Goal: Use online tool/utility: Utilize a website feature to perform a specific function

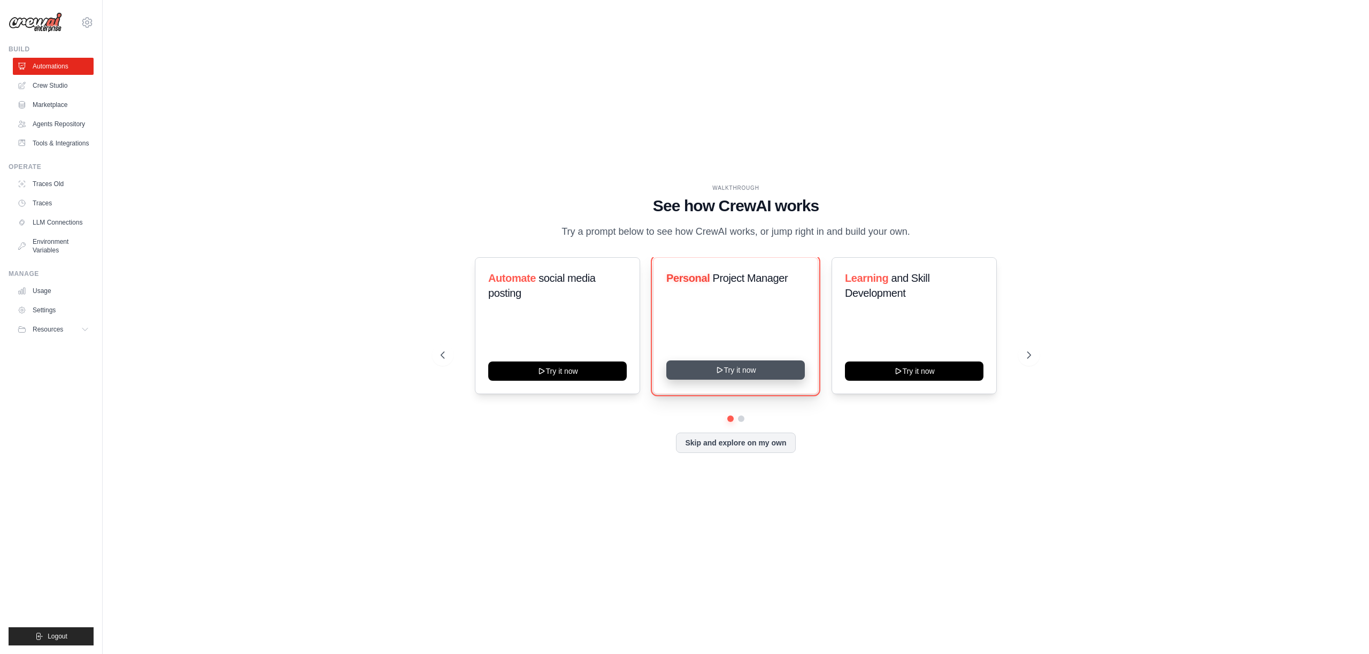
click at [737, 372] on button "Try it now" at bounding box center [735, 369] width 139 height 19
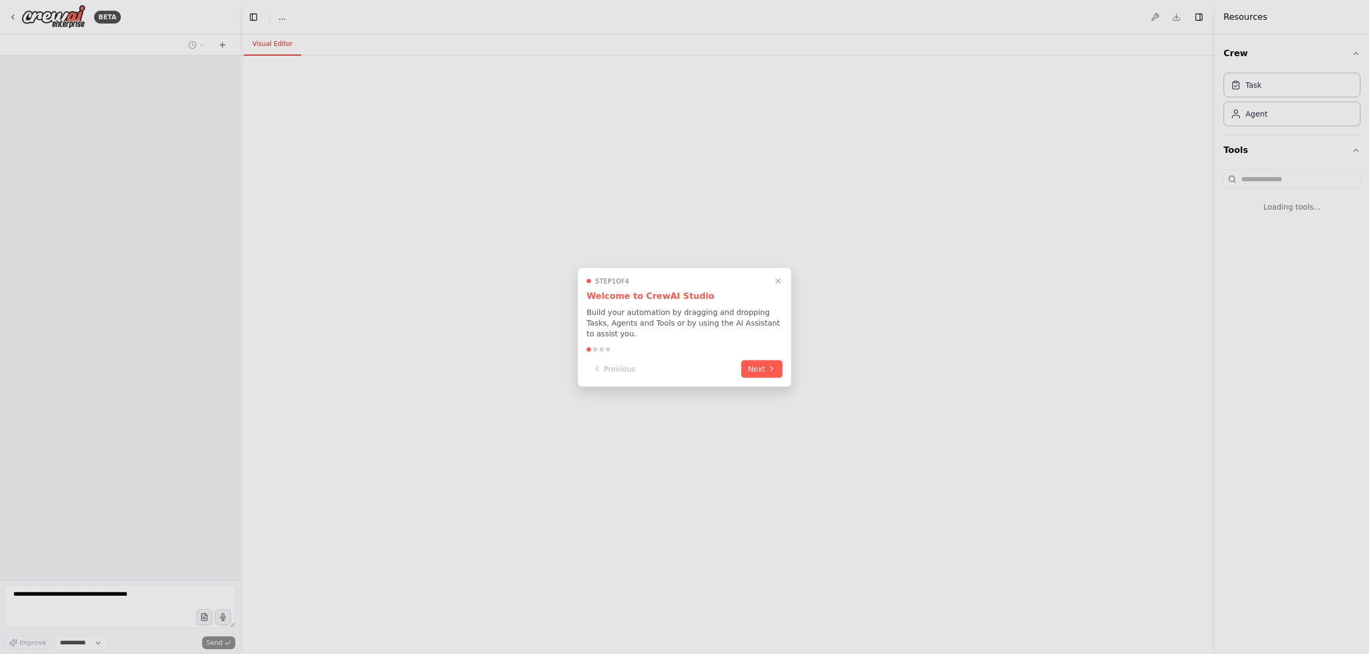
select select "****"
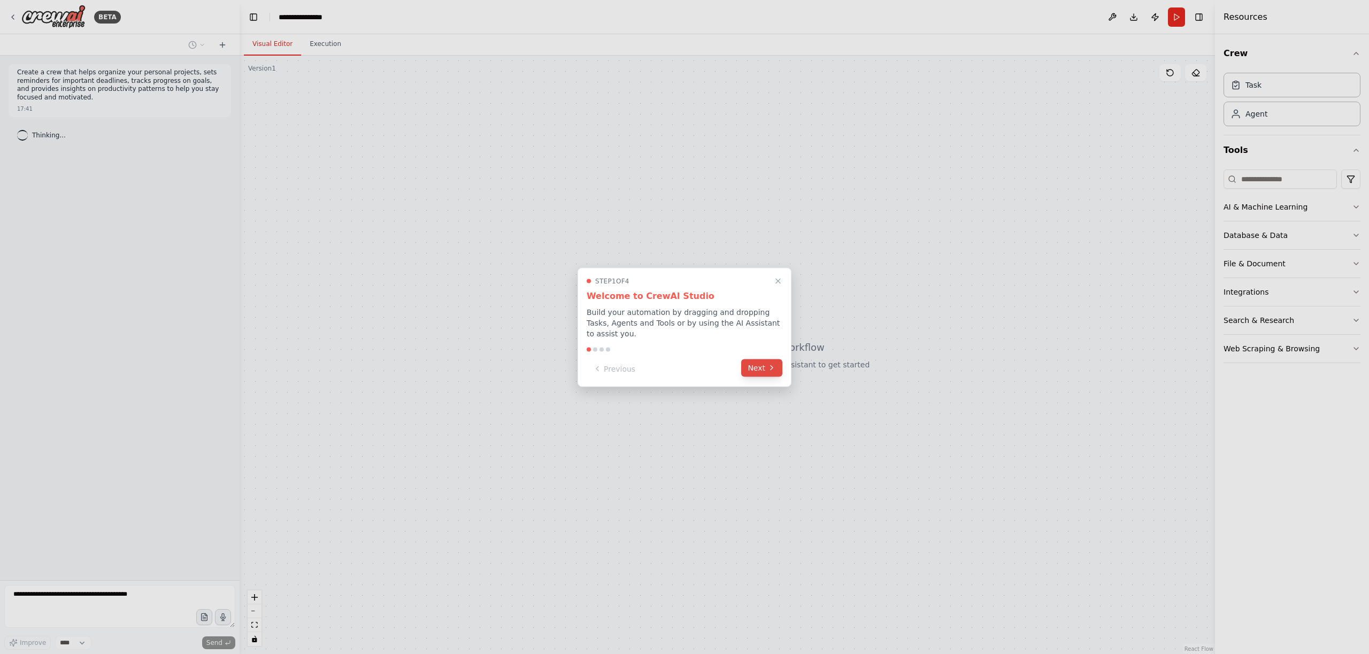
click at [776, 373] on button "Next" at bounding box center [761, 368] width 41 height 18
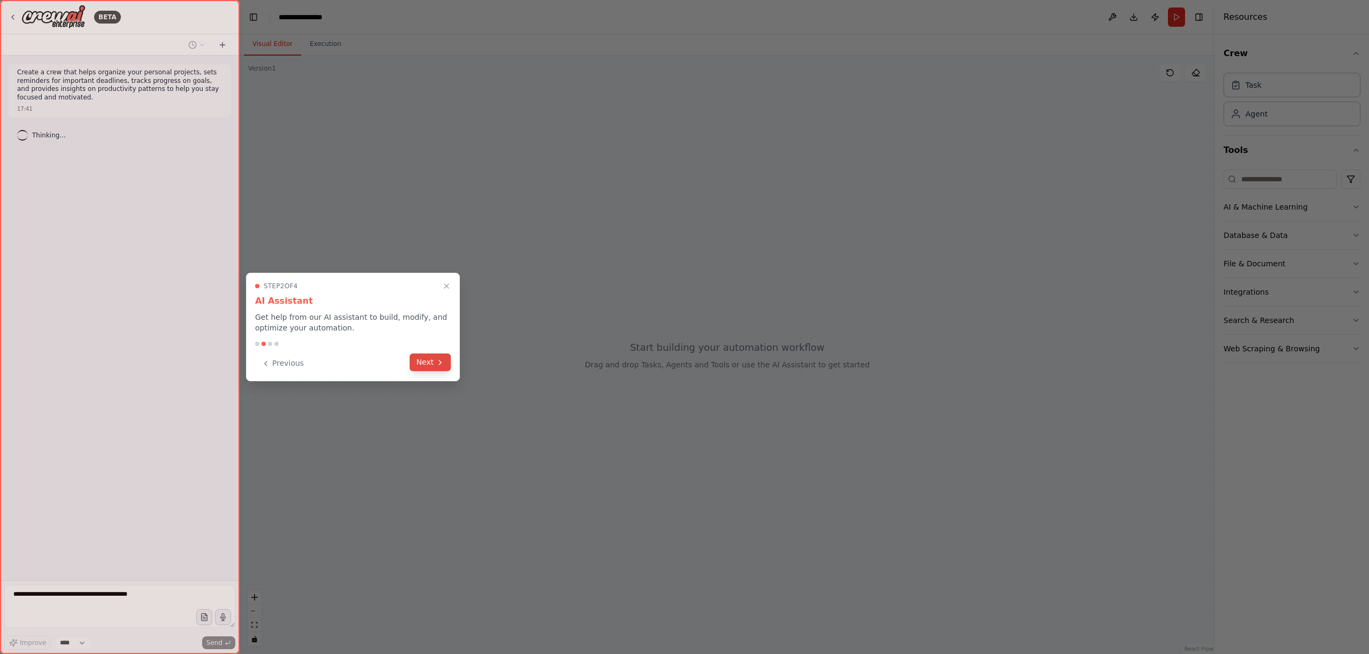
click at [430, 370] on button "Next" at bounding box center [430, 362] width 41 height 18
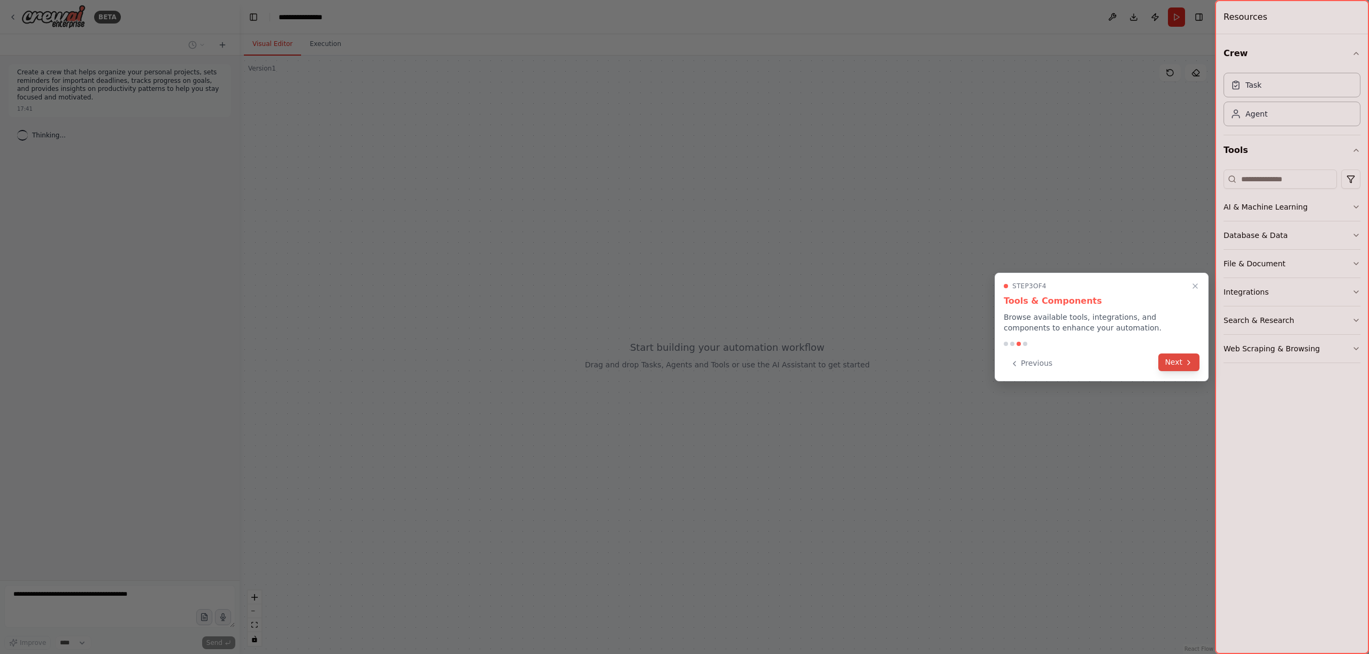
click at [1184, 366] on button "Next" at bounding box center [1178, 362] width 41 height 18
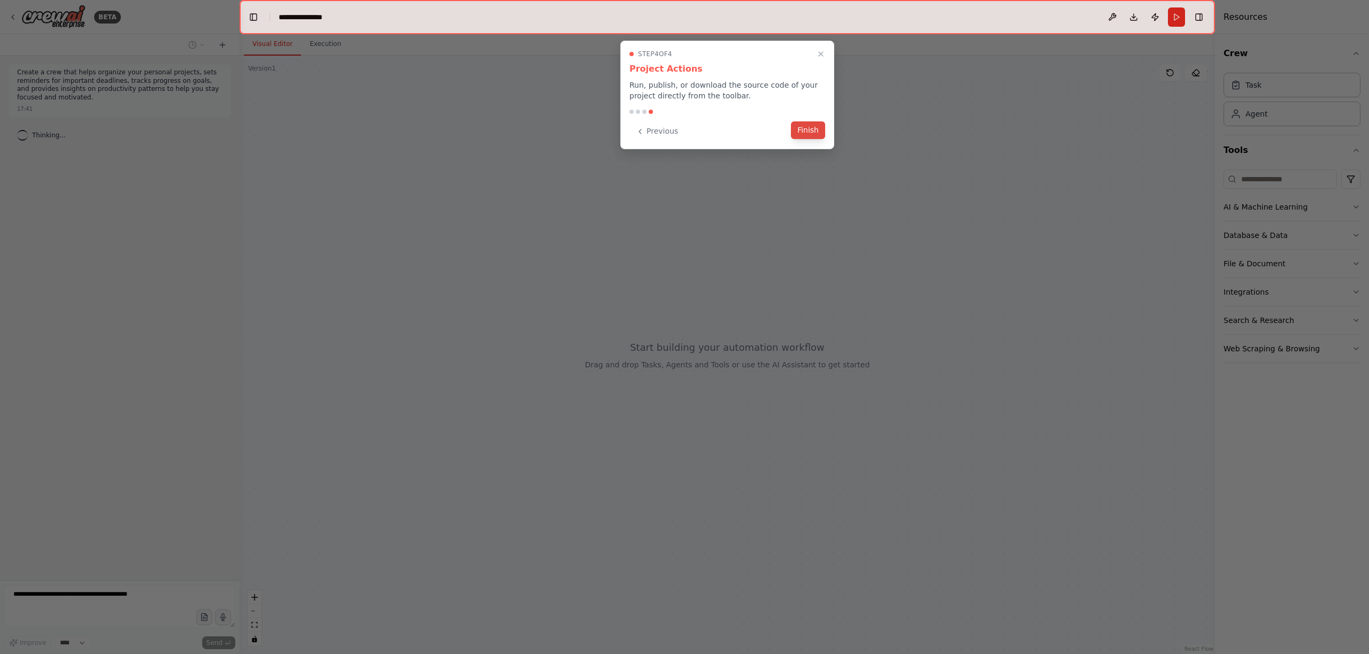
click at [815, 128] on button "Finish" at bounding box center [808, 130] width 34 height 18
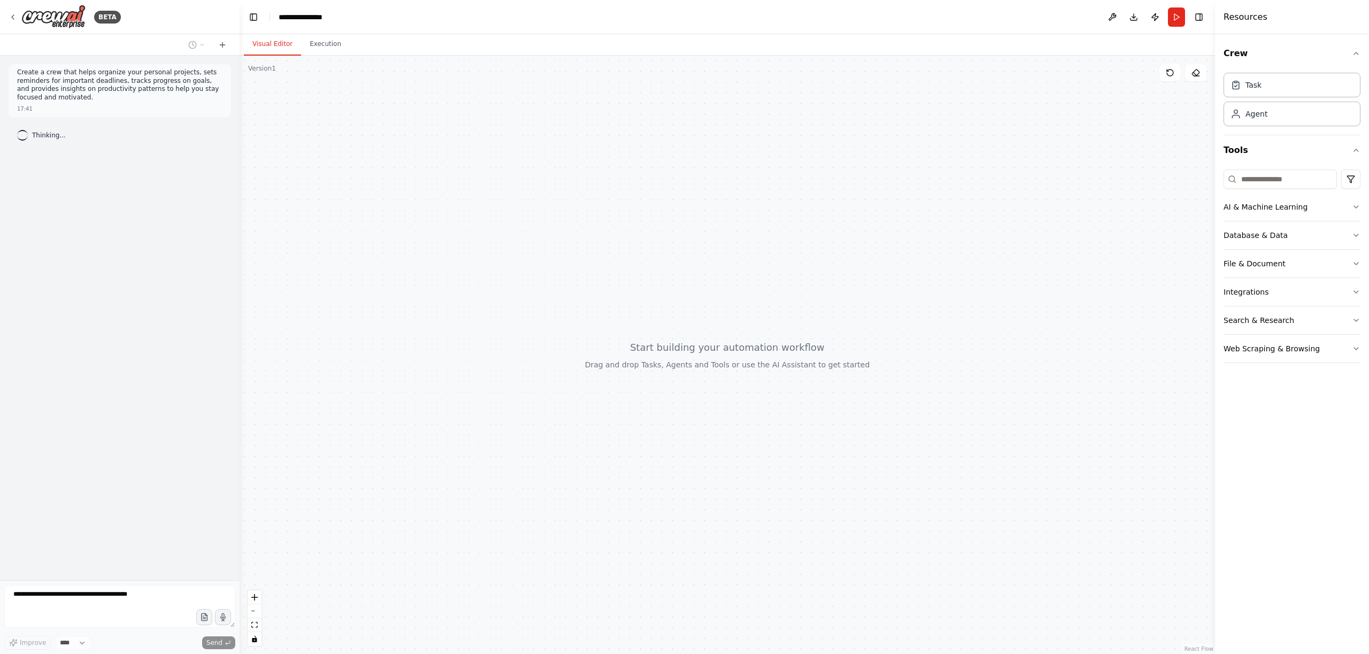
click at [1034, 264] on div at bounding box center [727, 355] width 975 height 598
